Goal: Task Accomplishment & Management: Use online tool/utility

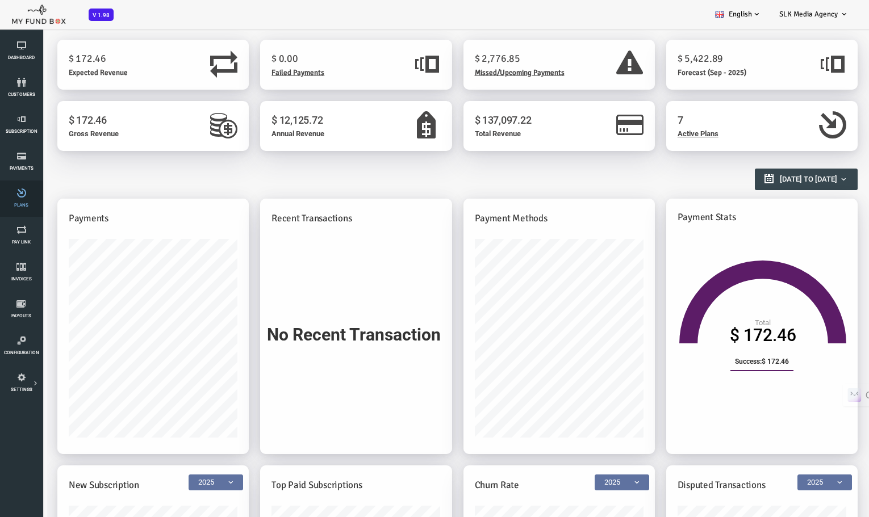
click at [20, 190] on icon at bounding box center [21, 193] width 36 height 9
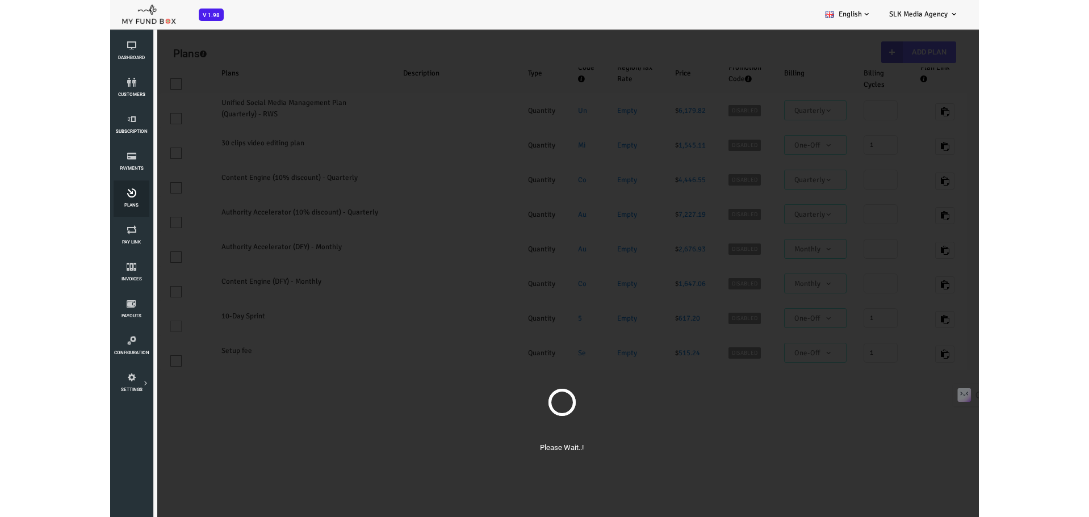
select select "100"
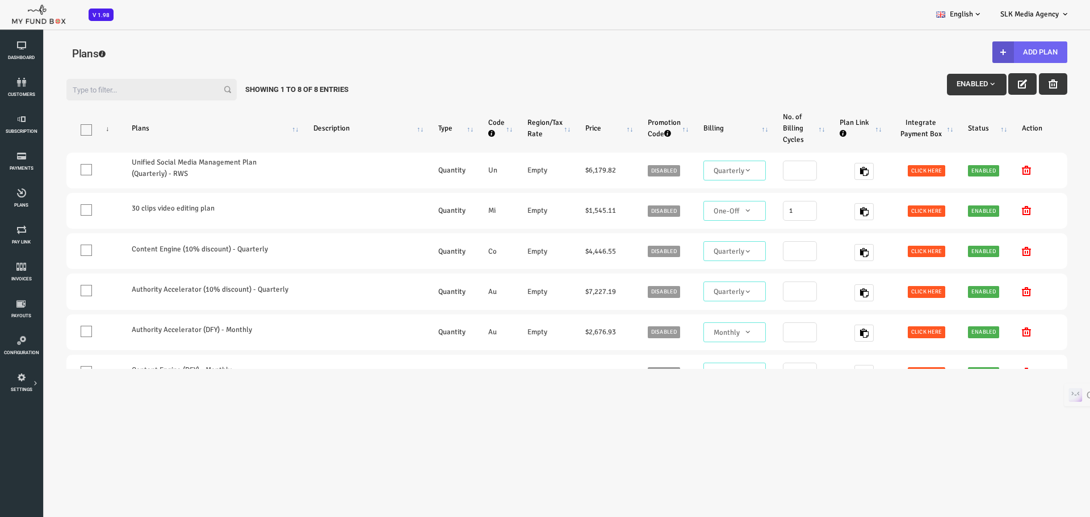
click at [1004, 48] on button "Add Plan" at bounding box center [986, 52] width 75 height 22
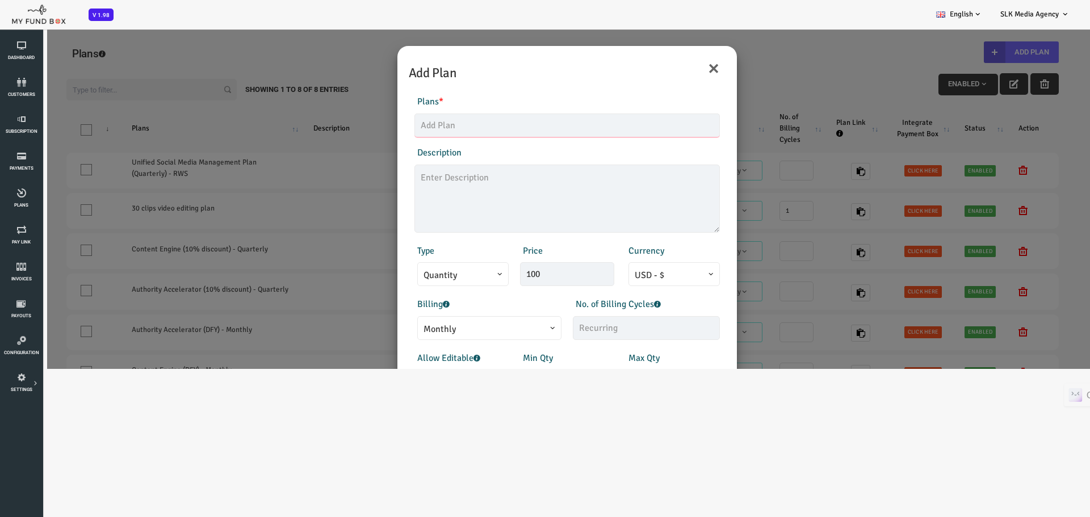
click at [433, 127] on input "text" at bounding box center [524, 126] width 306 height 24
type input "Batch #1 - 15 clips"
click at [426, 174] on textarea at bounding box center [524, 199] width 306 height 68
type textarea "Price inc. 2.9% + $0.30 stripe processing fee"
drag, startPoint x: 514, startPoint y: 281, endPoint x: 443, endPoint y: 287, distance: 71.2
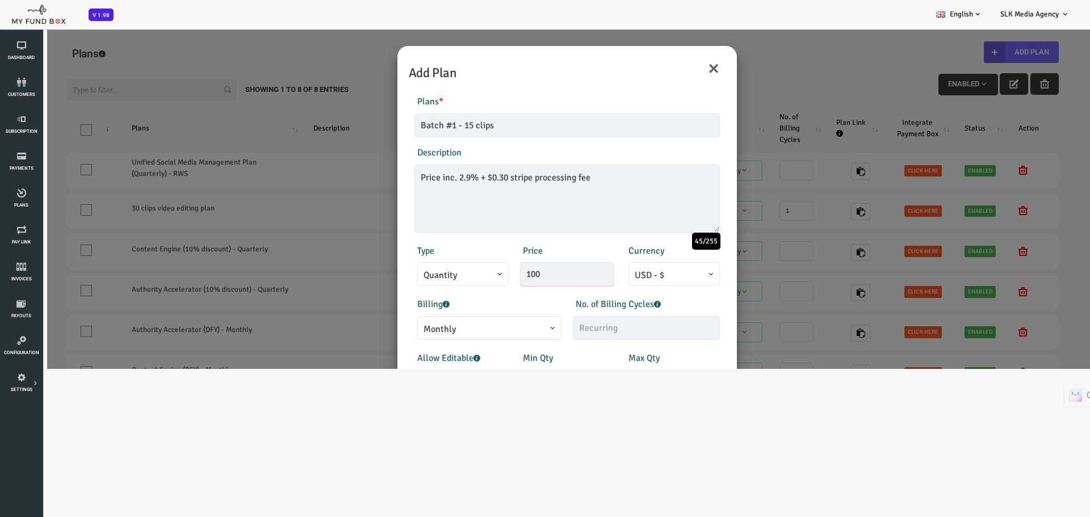
click at [443, 287] on div "Products Invoice Product is empty Plans * Batch #1 - 15 clips This field is req…" at bounding box center [523, 306] width 328 height 446
paste input "772.71"
type input "772.71"
click at [488, 302] on div "Billing Monthly One-Off Annual Quarterly Half Yearly Daily Weekly Monthly" at bounding box center [444, 319] width 158 height 43
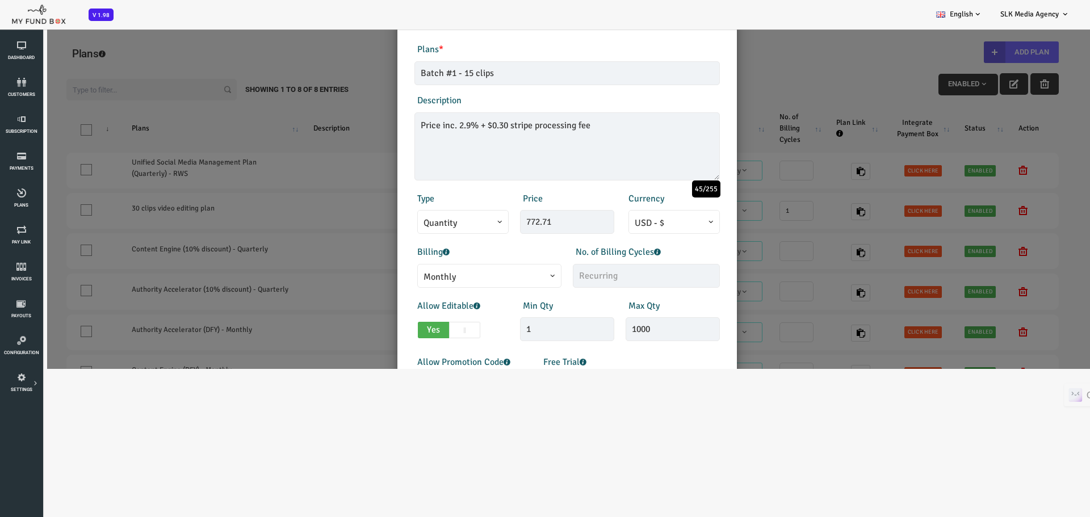
scroll to position [57, 0]
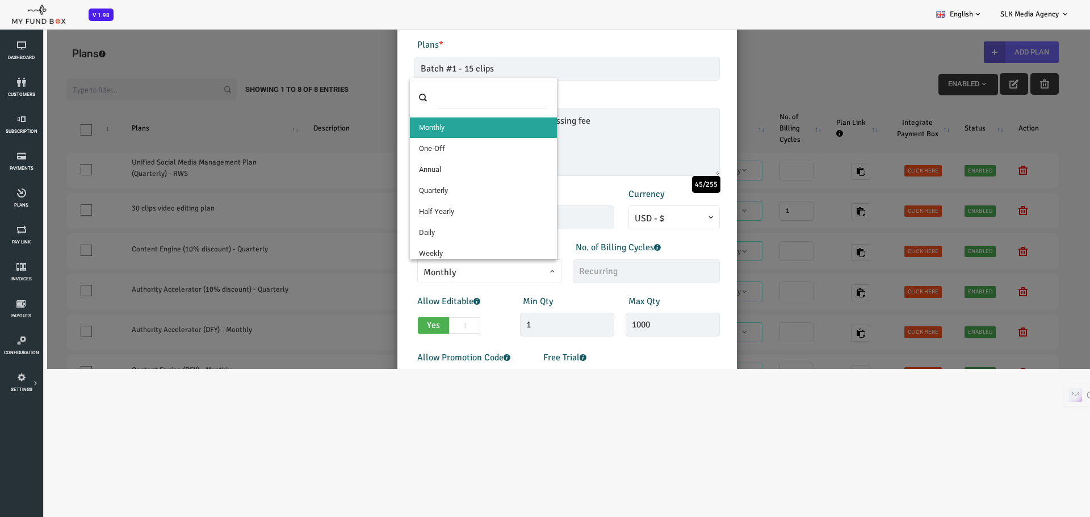
click at [380, 279] on span at bounding box center [380, 279] width 0 height 0
select select "4"
type input "1"
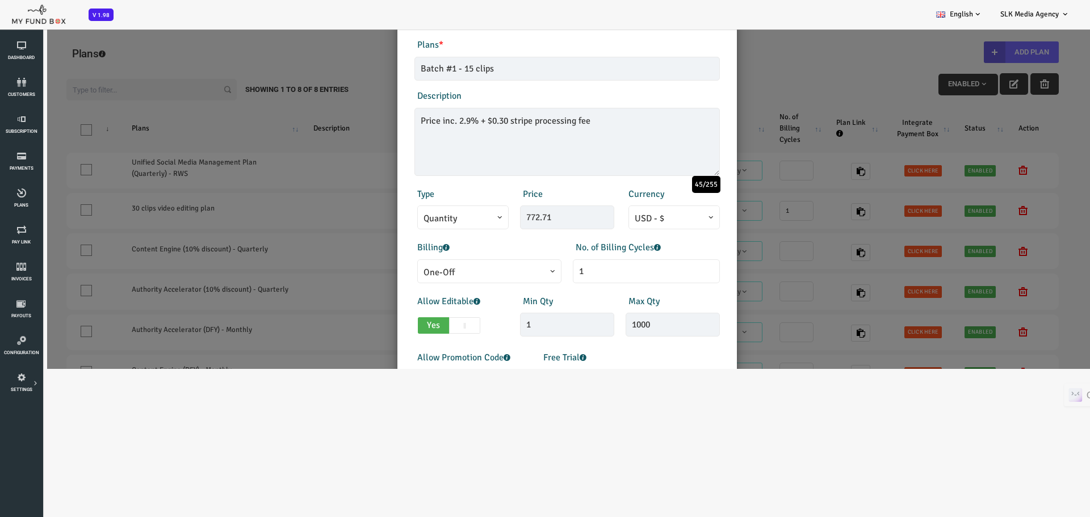
click at [479, 246] on div "Billing Monthly One-Off Annual Quarterly Half Yearly Daily Weekly One-Off" at bounding box center [444, 262] width 158 height 43
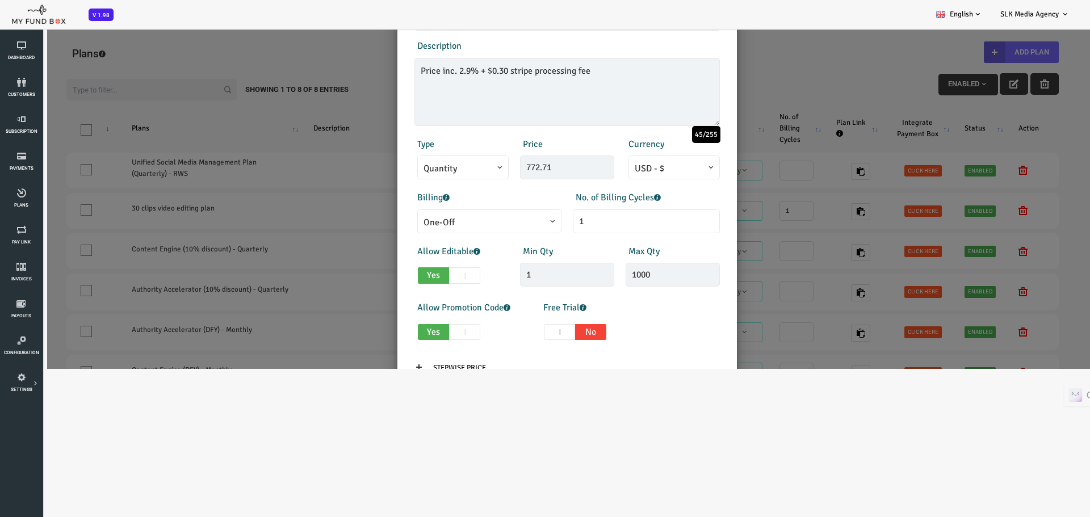
scroll to position [114, 0]
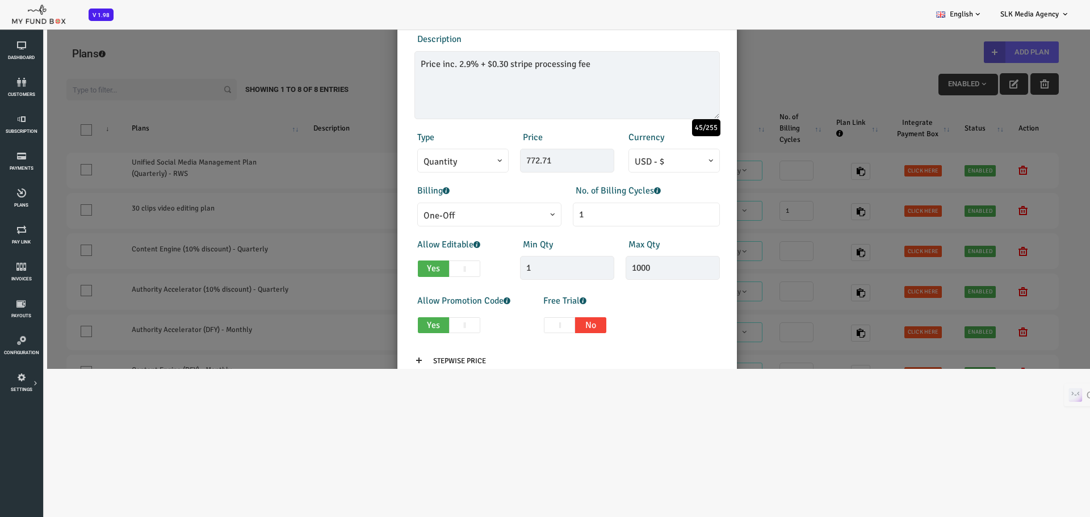
click at [409, 266] on span at bounding box center [420, 269] width 31 height 16
click at [382, 266] on input "Yes No" at bounding box center [377, 266] width 7 height 7
checkbox input "false"
click at [409, 322] on span at bounding box center [420, 325] width 31 height 16
click at [382, 322] on input "Yes No" at bounding box center [377, 323] width 7 height 7
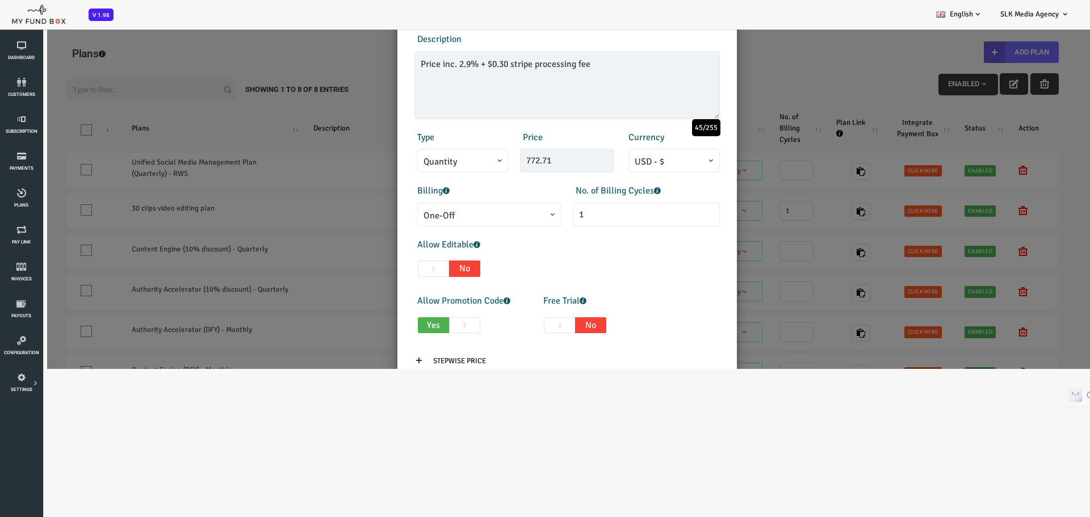
checkbox input "false"
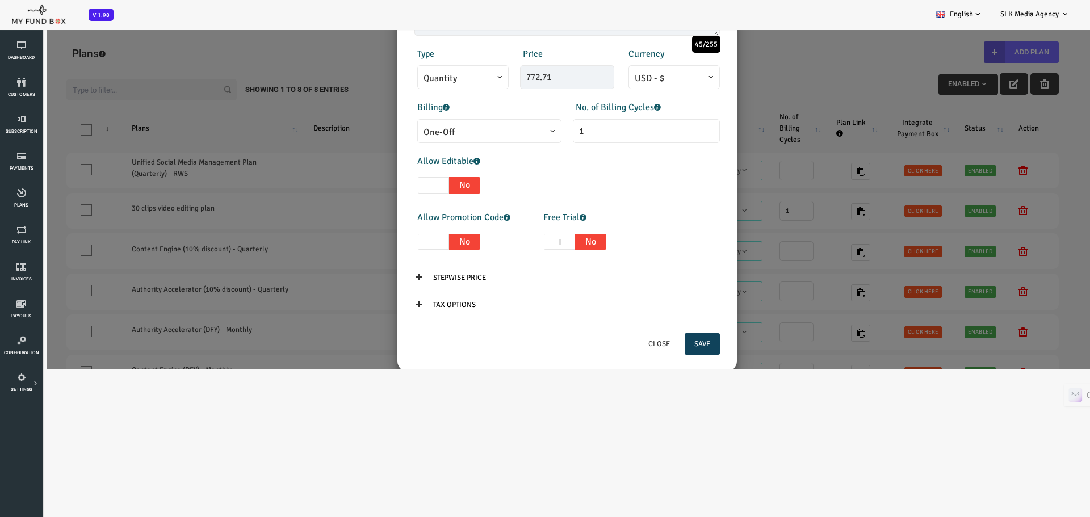
scroll to position [217, 0]
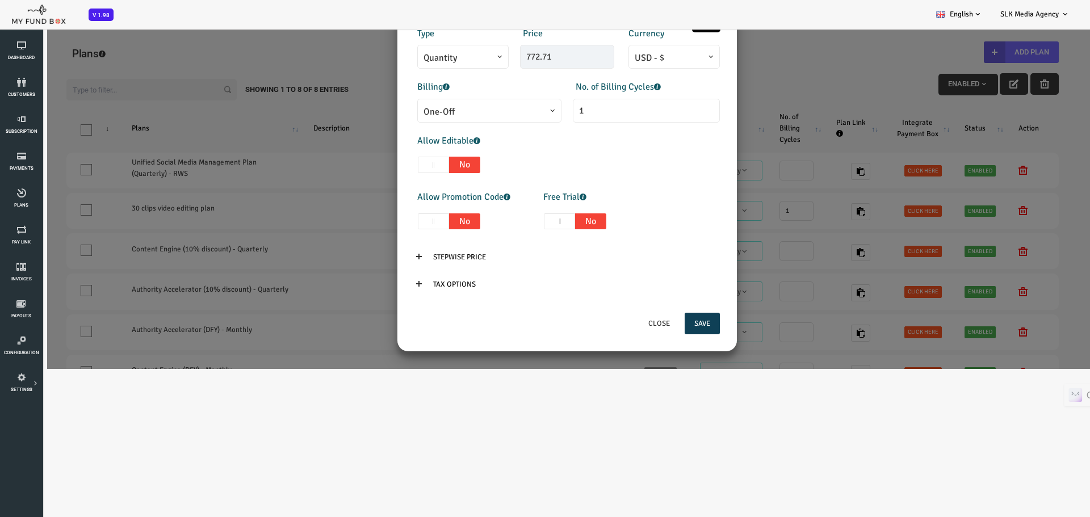
click at [648, 325] on button "Save" at bounding box center [658, 324] width 35 height 22
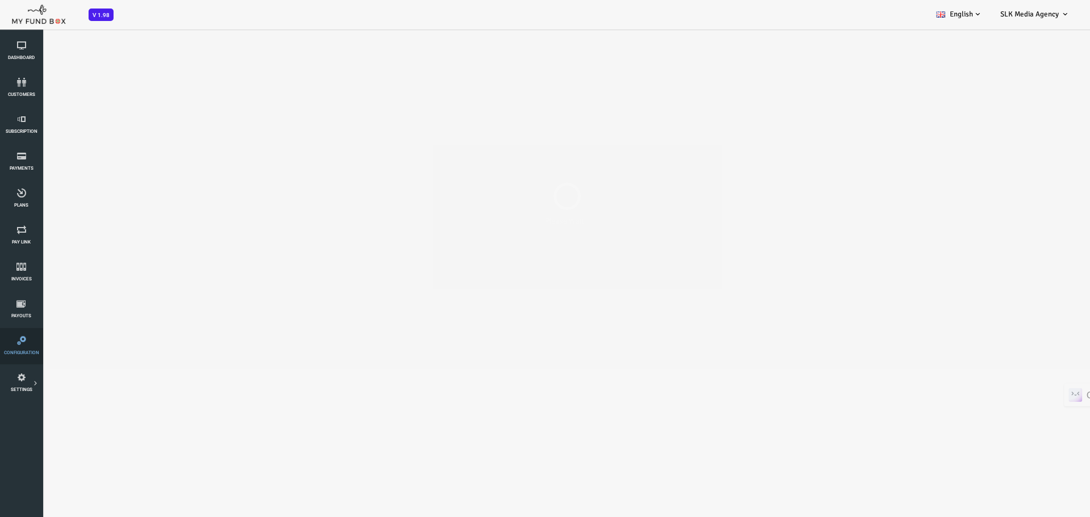
scroll to position [0, 0]
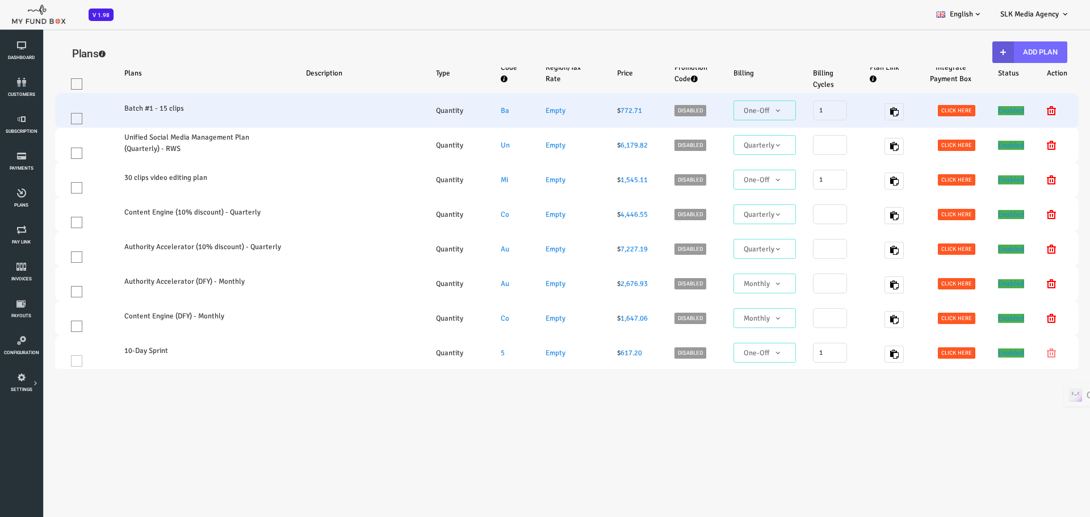
select select "100"
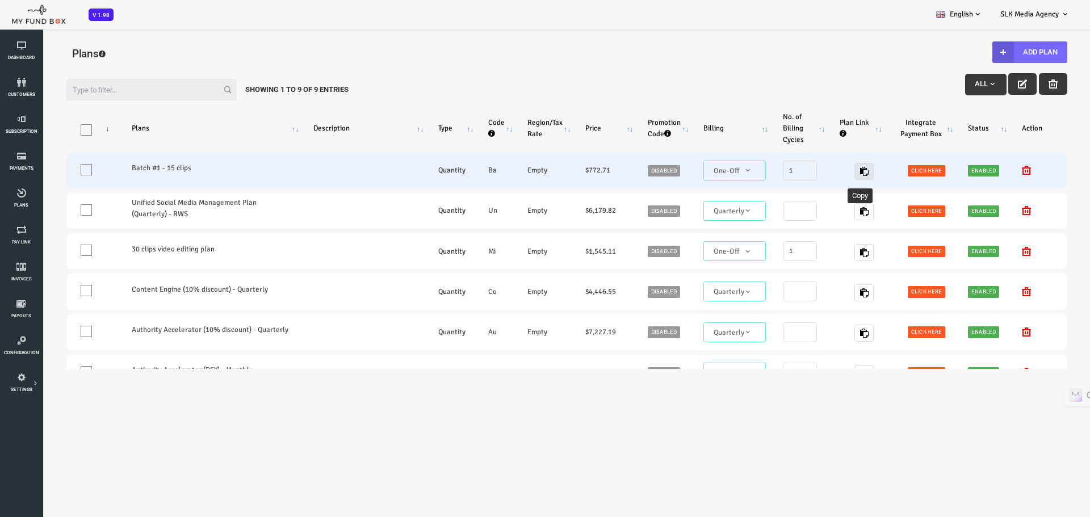
click at [816, 170] on icon "button" at bounding box center [820, 171] width 9 height 9
